Goal: Task Accomplishment & Management: Complete application form

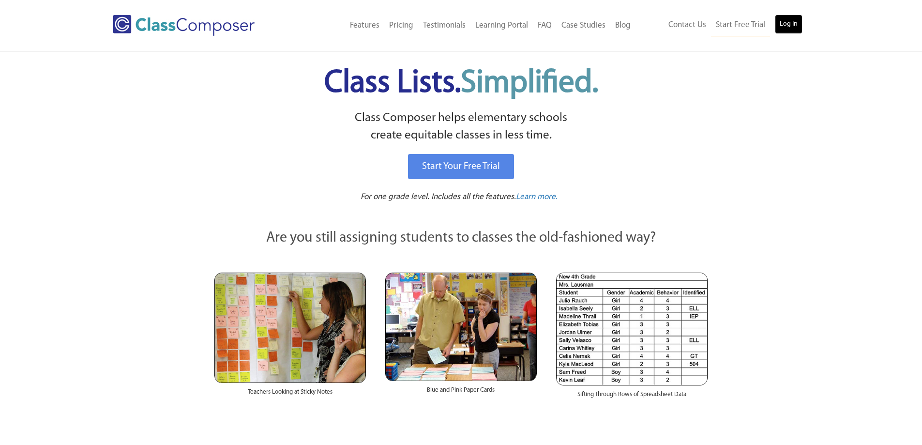
click at [786, 24] on link "Log In" at bounding box center [789, 24] width 28 height 19
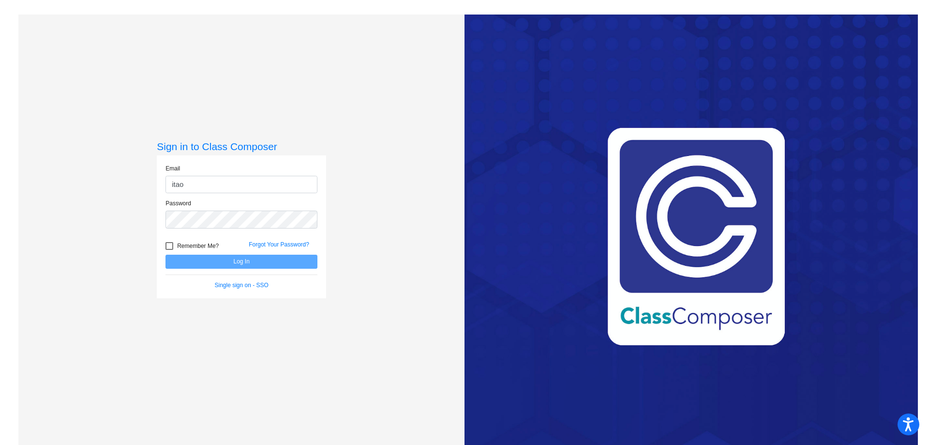
type input "[EMAIL_ADDRESS][DOMAIN_NAME]"
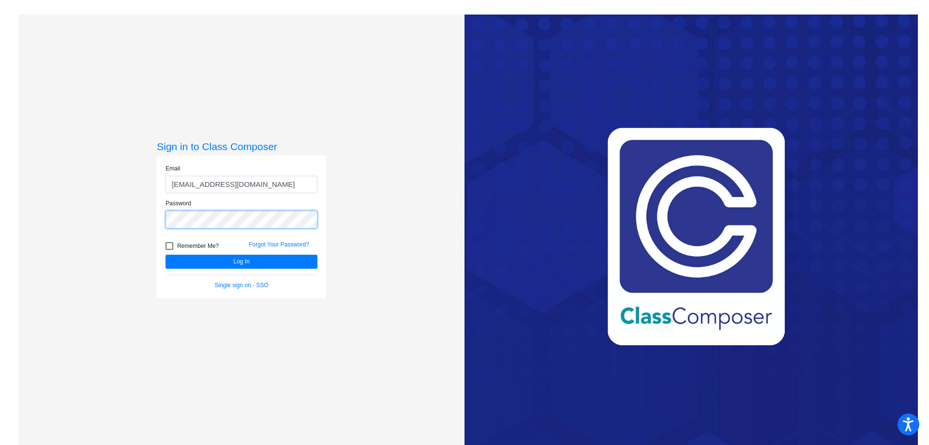
click at [166, 255] on button "Log In" at bounding box center [242, 262] width 152 height 14
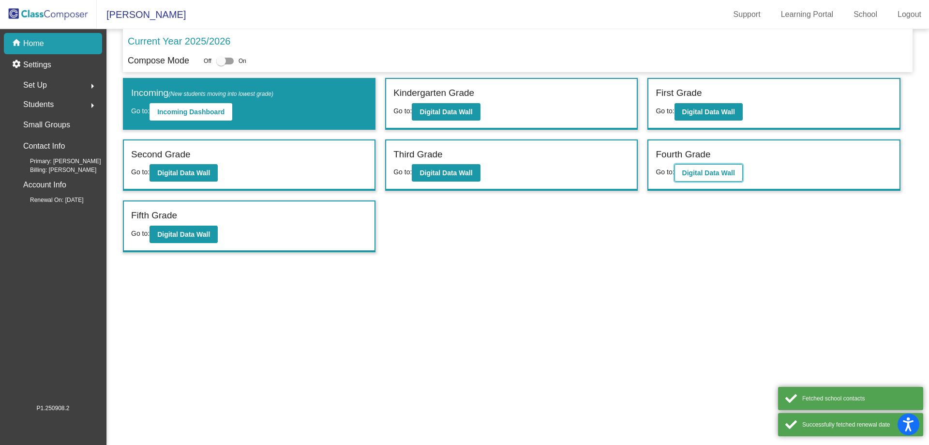
click at [709, 178] on button "Digital Data Wall" at bounding box center [709, 172] width 68 height 17
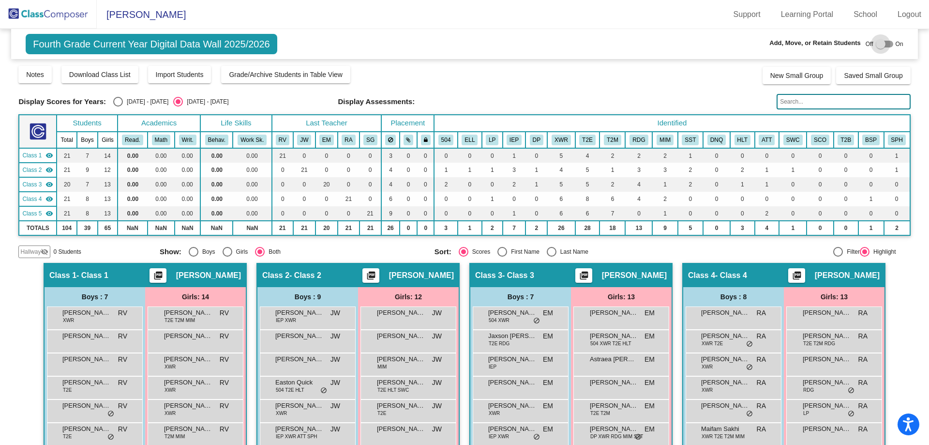
click at [876, 43] on div at bounding box center [881, 44] width 10 height 10
checkbox input "true"
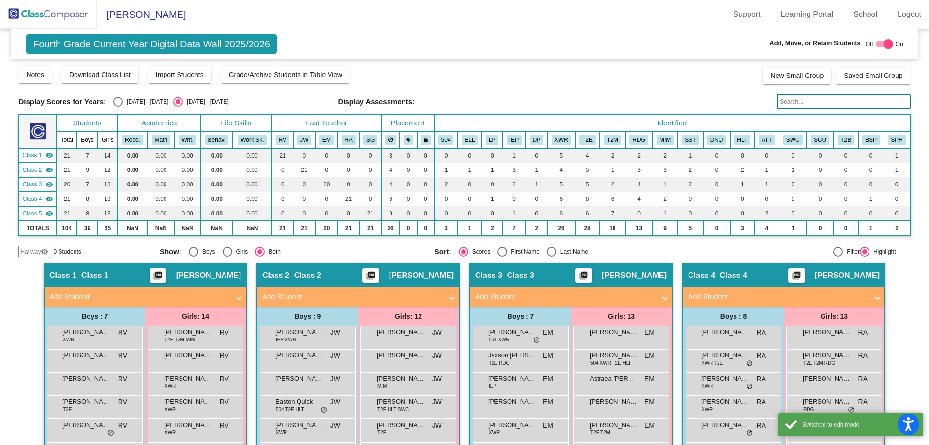
click at [34, 248] on span "Hallway" at bounding box center [30, 251] width 20 height 9
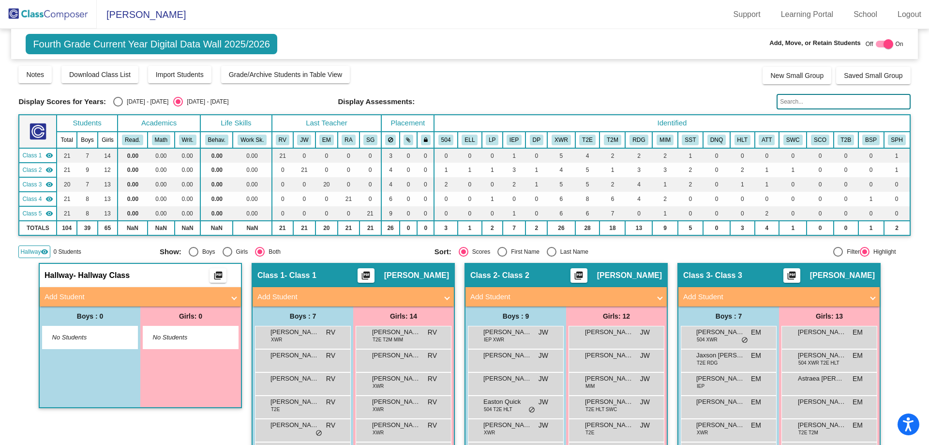
click at [76, 293] on mat-panel-title "Add Student" at bounding box center [135, 296] width 180 height 11
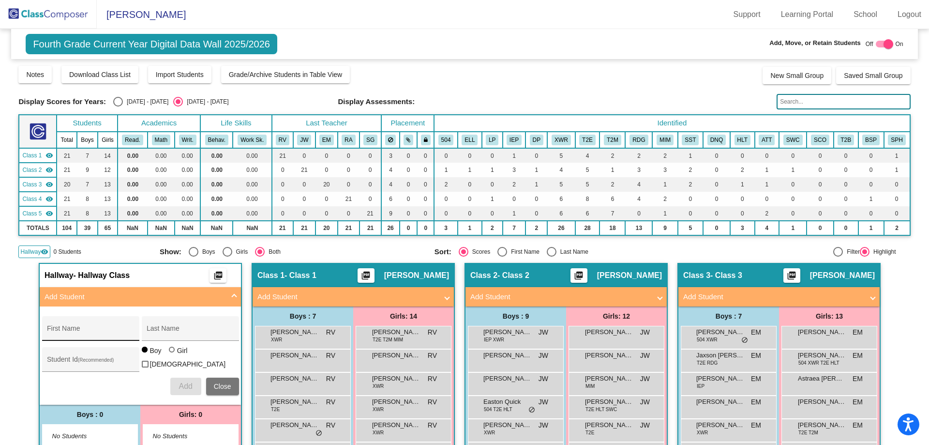
click at [96, 328] on input "First Name" at bounding box center [90, 332] width 87 height 8
type input "Mei"
type input "Lorance"
click at [169, 352] on div at bounding box center [172, 350] width 6 height 6
click at [172, 355] on input "Girl" at bounding box center [172, 354] width 0 height 0
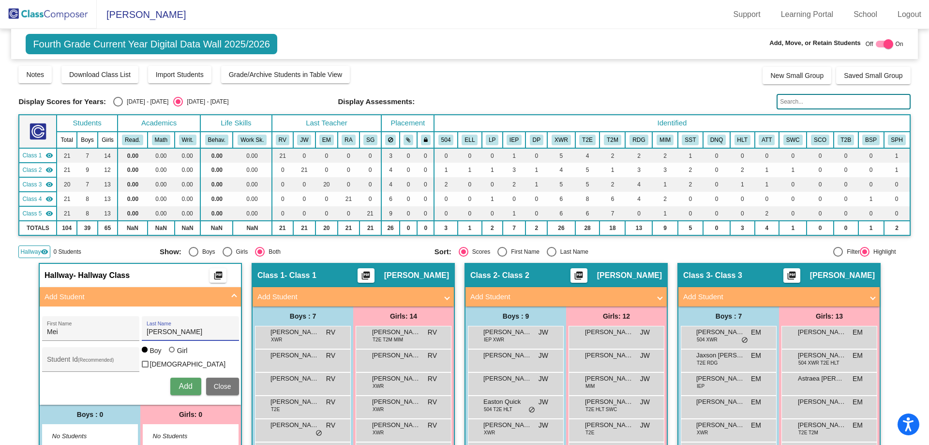
radio input "true"
click at [180, 382] on span "Add" at bounding box center [186, 386] width 14 height 8
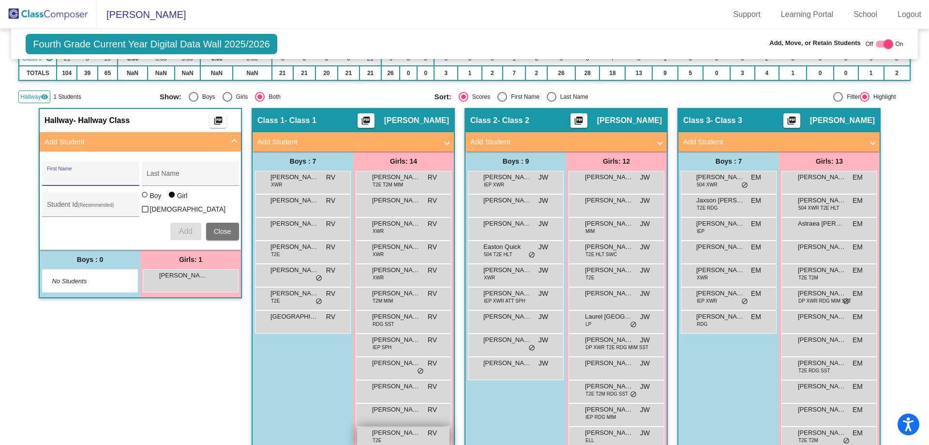
scroll to position [145, 0]
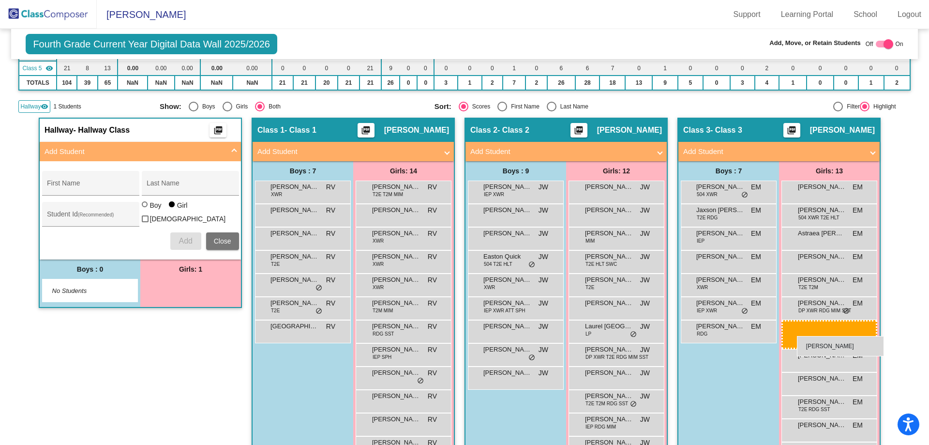
drag, startPoint x: 193, startPoint y: 291, endPoint x: 797, endPoint y: 336, distance: 605.7
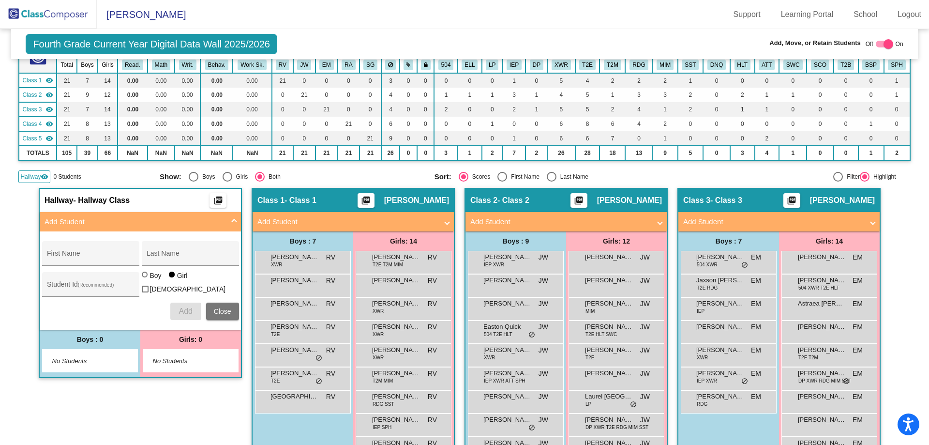
scroll to position [0, 0]
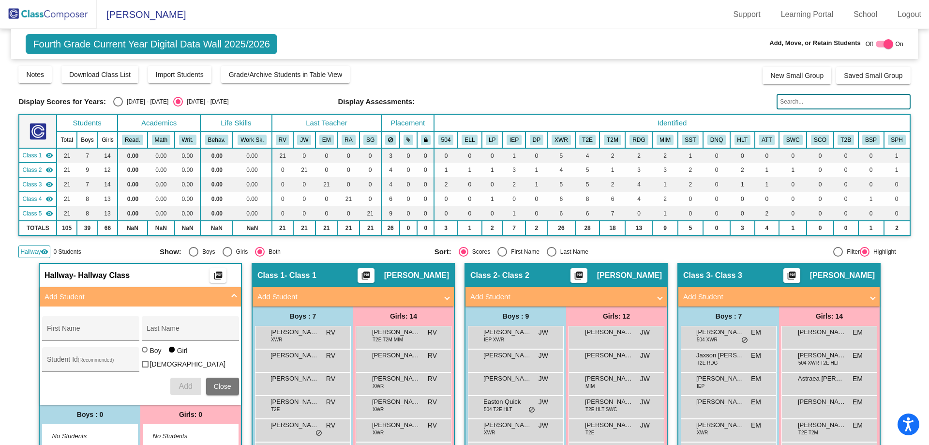
click at [76, 15] on img at bounding box center [48, 14] width 97 height 29
